Goal: Task Accomplishment & Management: Manage account settings

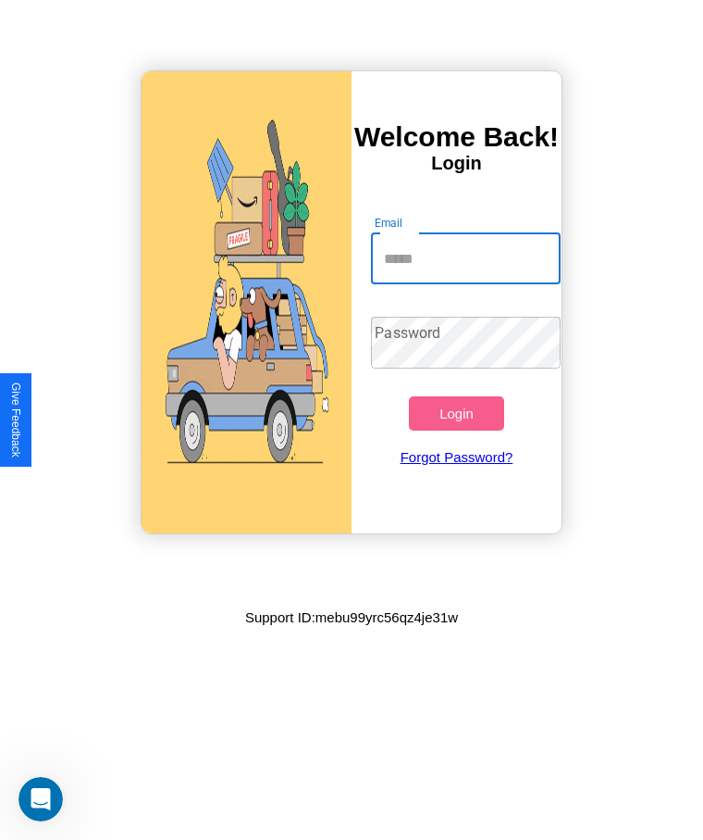
click at [466, 258] on input "Email" at bounding box center [465, 258] width 189 height 52
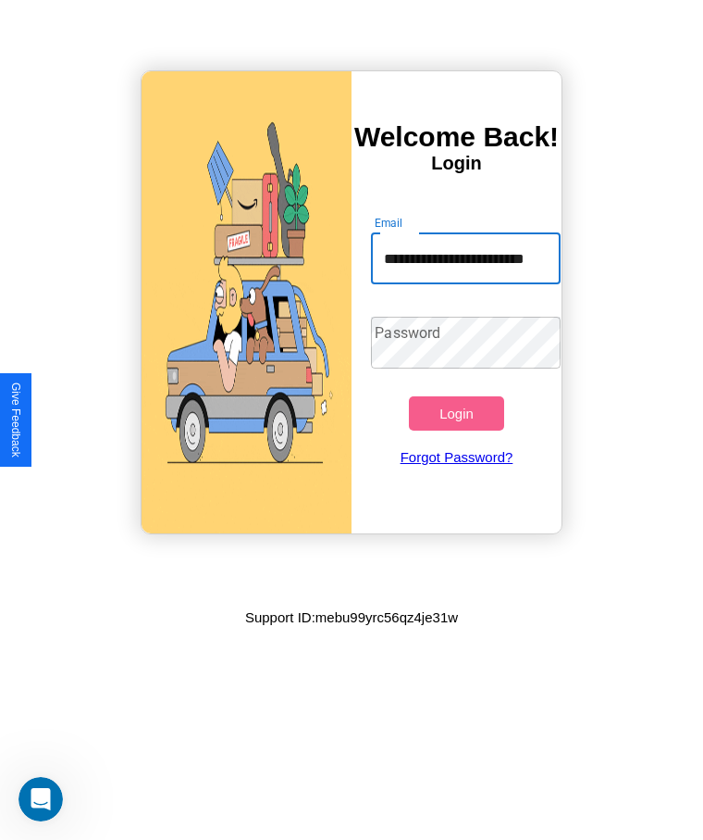
scroll to position [0, 33]
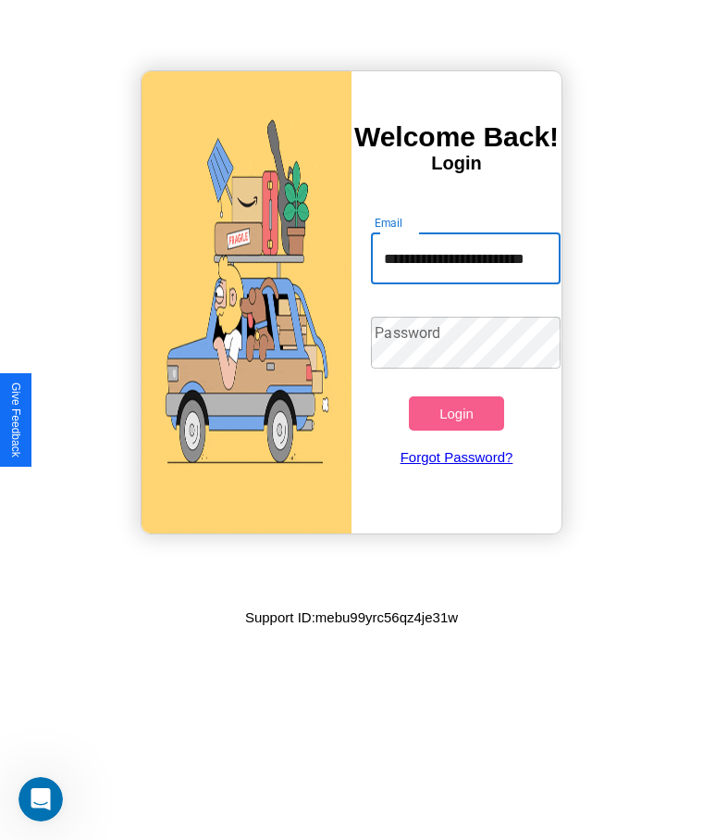
type input "**********"
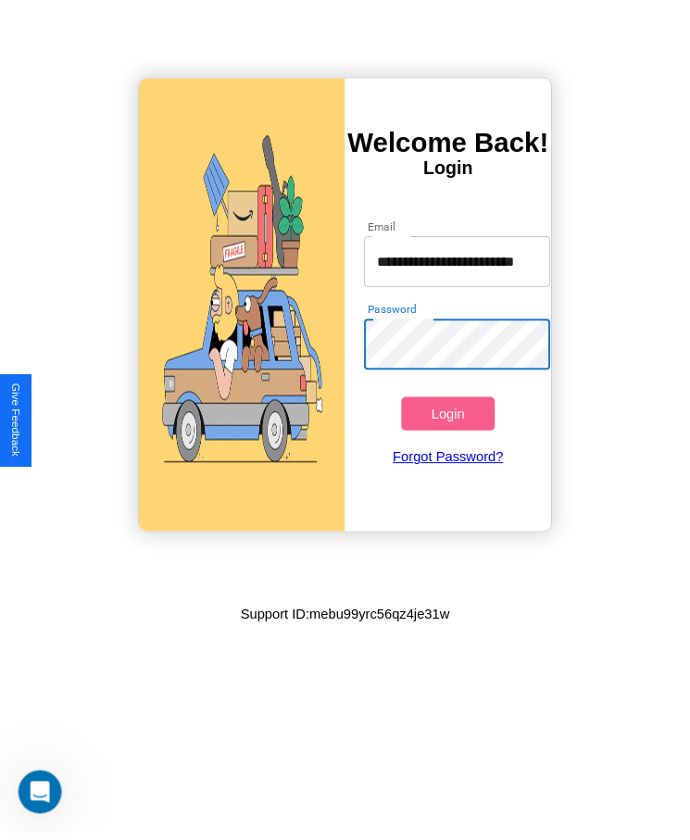
scroll to position [0, 0]
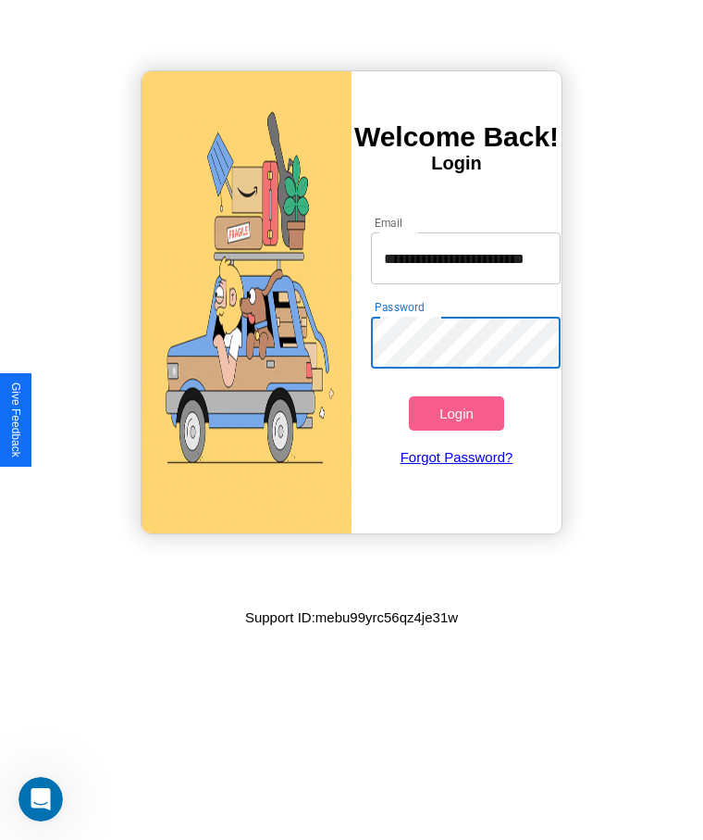
click at [456, 413] on button "Login" at bounding box center [456, 413] width 94 height 34
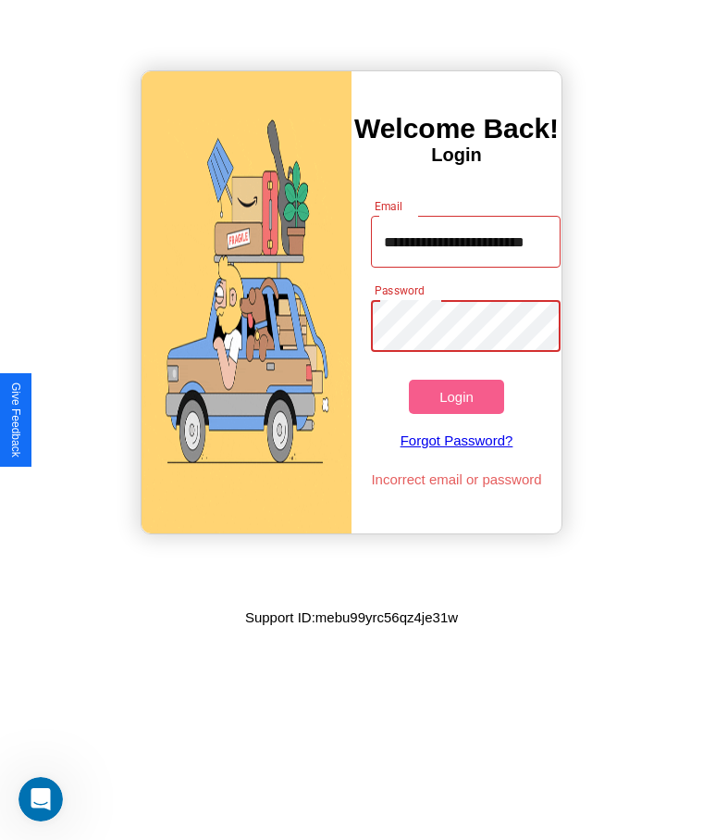
click at [456, 396] on button "Login" at bounding box center [456, 397] width 94 height 34
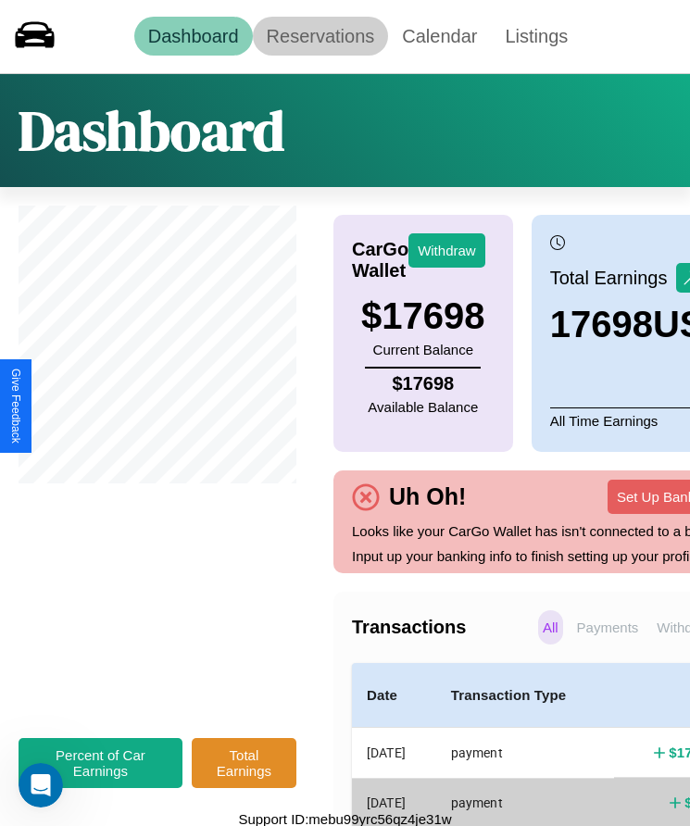
click at [319, 36] on link "Reservations" at bounding box center [321, 36] width 136 height 39
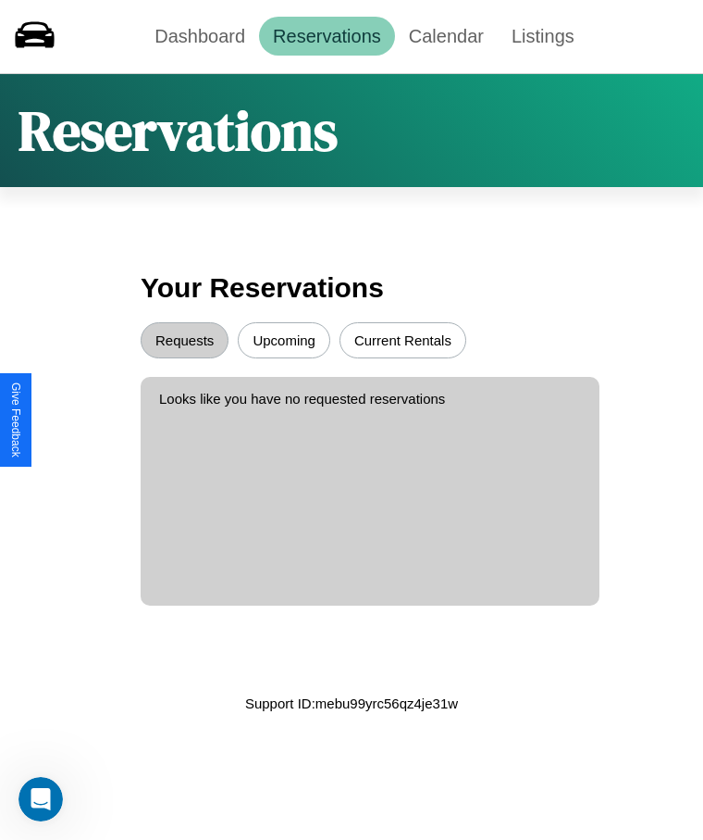
click at [284, 340] on button "Upcoming" at bounding box center [284, 340] width 93 height 36
click at [184, 340] on button "Requests" at bounding box center [185, 340] width 88 height 36
click at [403, 340] on button "Current Rentals" at bounding box center [403, 340] width 127 height 36
